Goal: Task Accomplishment & Management: Use online tool/utility

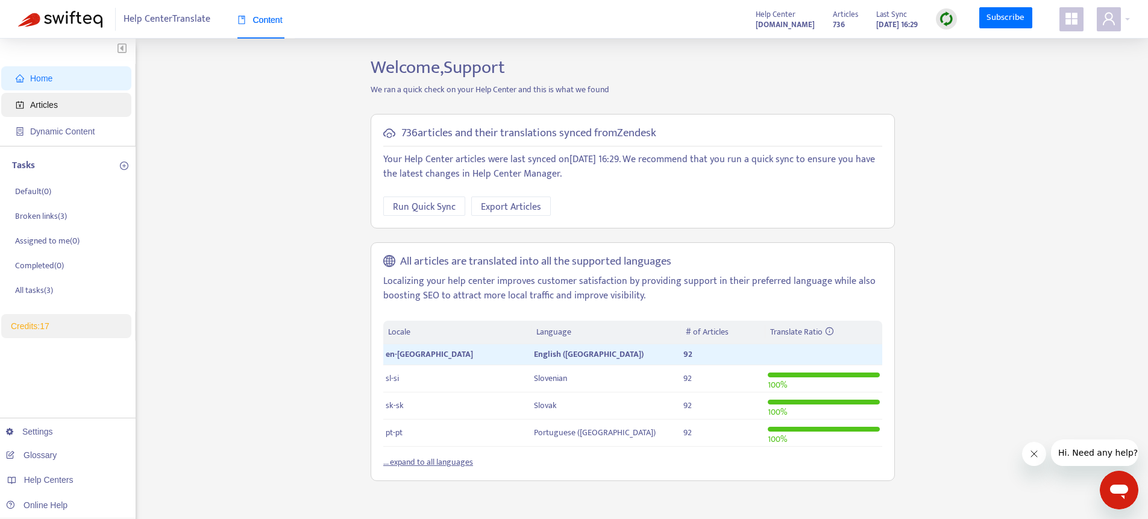
click at [62, 104] on span "Articles" at bounding box center [69, 105] width 106 height 24
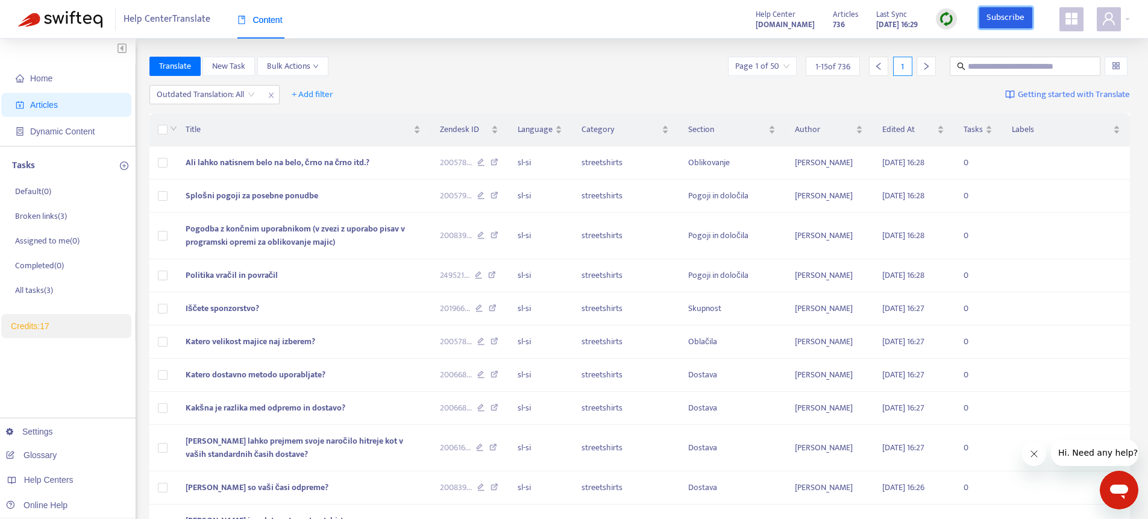
click at [997, 23] on link "Subscribe" at bounding box center [1005, 18] width 53 height 22
click at [319, 92] on span "+ Add filter" at bounding box center [313, 94] width 42 height 14
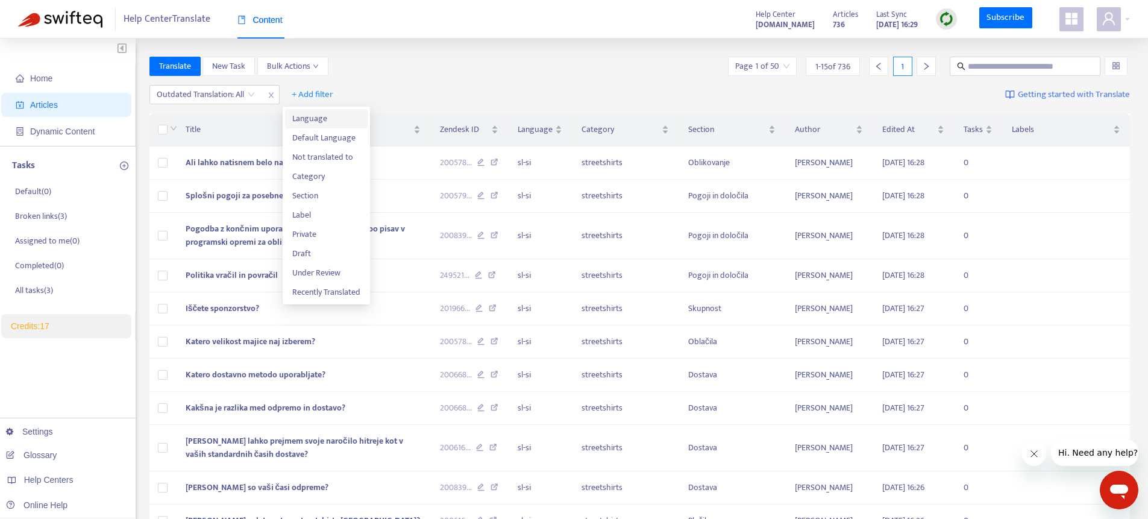
click at [325, 122] on span "Language" at bounding box center [326, 118] width 68 height 13
click at [347, 89] on div at bounding box center [322, 94] width 73 height 14
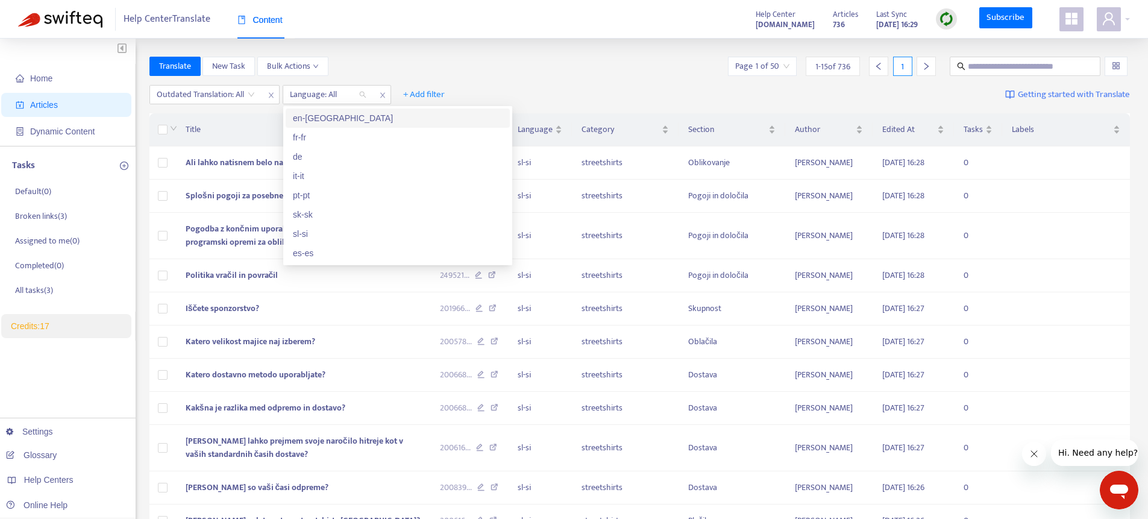
click at [324, 121] on div "en-gb" at bounding box center [398, 117] width 210 height 13
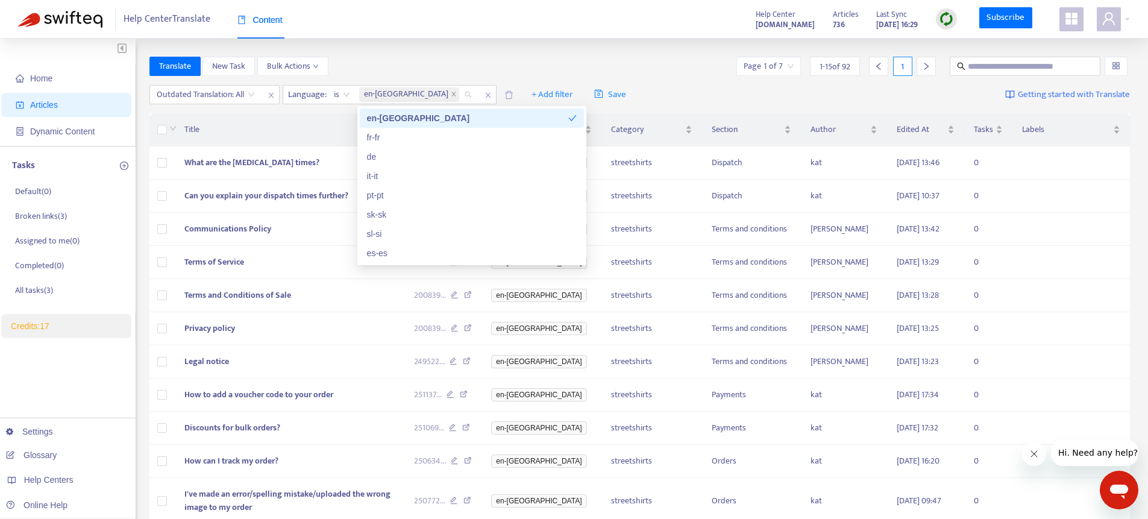
click at [538, 42] on div "Home Articles Dynamic Content Tasks Default ( 0 ) Broken links ( 3 ) Assigned t…" at bounding box center [574, 400] width 1148 height 723
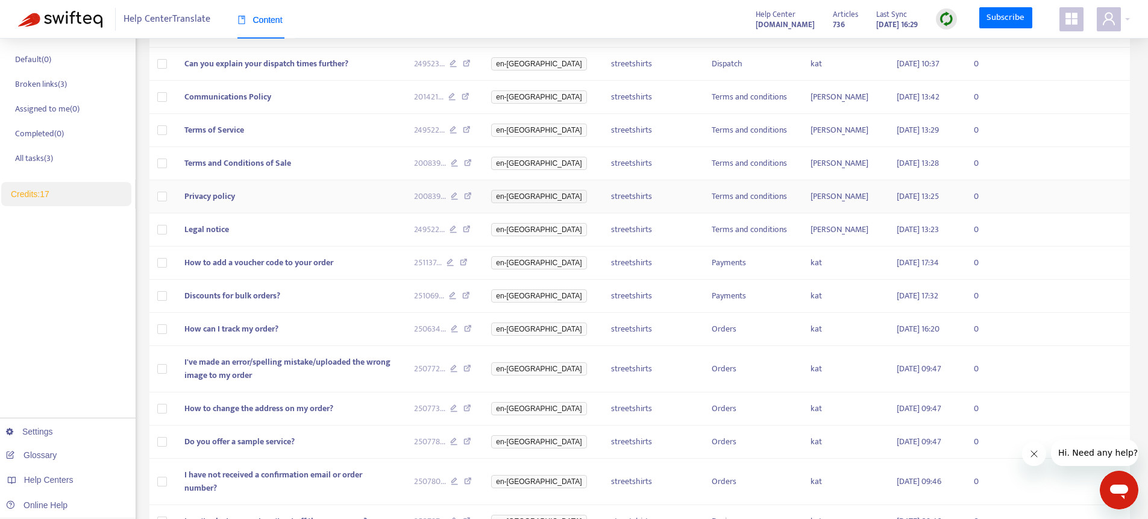
scroll to position [243, 0]
